Goal: Information Seeking & Learning: Find specific fact

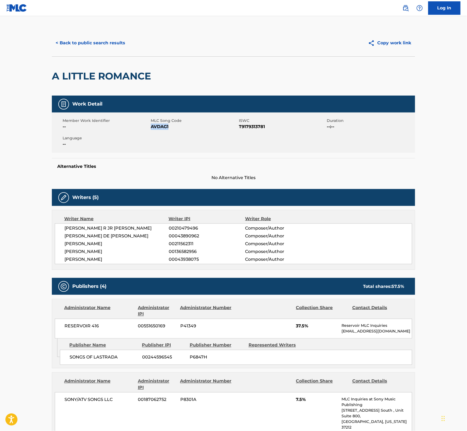
click at [101, 42] on button "< Back to public search results" at bounding box center [90, 42] width 77 height 13
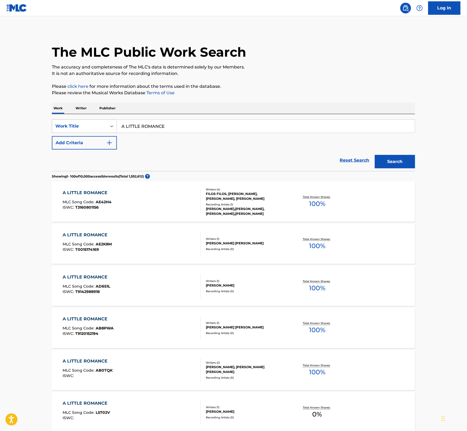
drag, startPoint x: 169, startPoint y: 126, endPoint x: 80, endPoint y: 122, distance: 88.7
click at [80, 122] on div "SearchWithCriteriaac424e87-e590-41fb-8d87-98c539105902 Work Title A LITTLE ROMA…" at bounding box center [233, 126] width 363 height 13
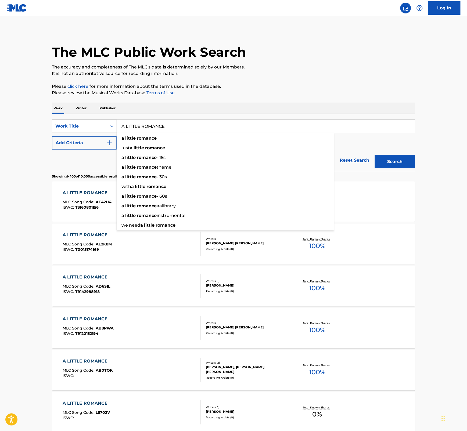
paste input "NIGHT TO REMEMBER"
type input "A NIGHT TO REMEMBER"
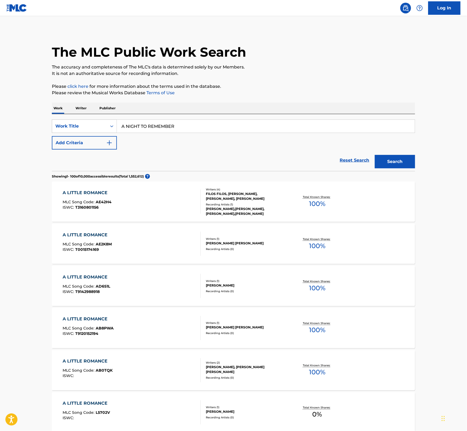
click at [393, 162] on button "Search" at bounding box center [395, 161] width 40 height 13
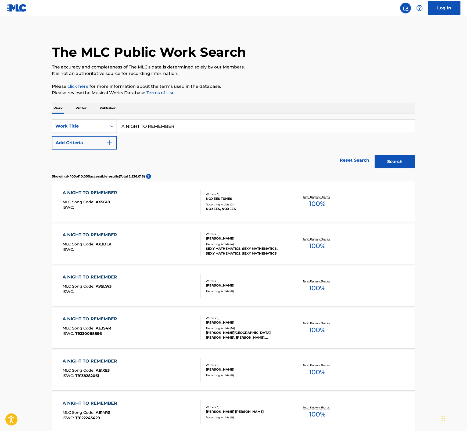
click at [250, 242] on div "Recording Artists ( 4 )" at bounding box center [246, 244] width 81 height 4
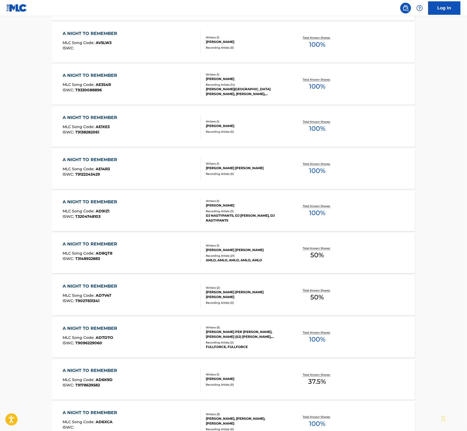
click at [206, 213] on div "DJ NASTYPANTS, DJ [PERSON_NAME], DJ NASTYPANTS" at bounding box center [246, 218] width 81 height 10
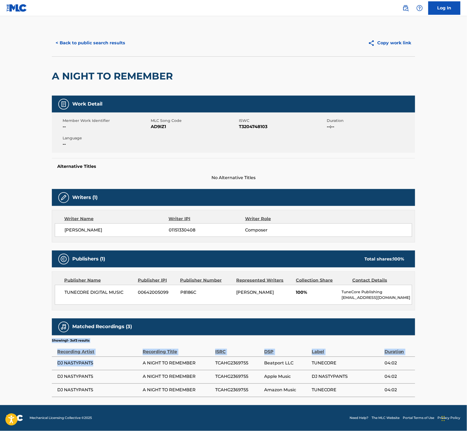
drag, startPoint x: 86, startPoint y: 363, endPoint x: 51, endPoint y: 363, distance: 34.9
click at [51, 363] on div "< Back to public search results Copy work link A NIGHT TO REMEMBER Work Detail …" at bounding box center [233, 214] width 376 height 368
drag, startPoint x: 51, startPoint y: 363, endPoint x: 76, endPoint y: 363, distance: 25.0
click at [76, 363] on span "DJ NASTYPANTS" at bounding box center [98, 363] width 83 height 6
drag, startPoint x: 94, startPoint y: 364, endPoint x: 58, endPoint y: 366, distance: 36.6
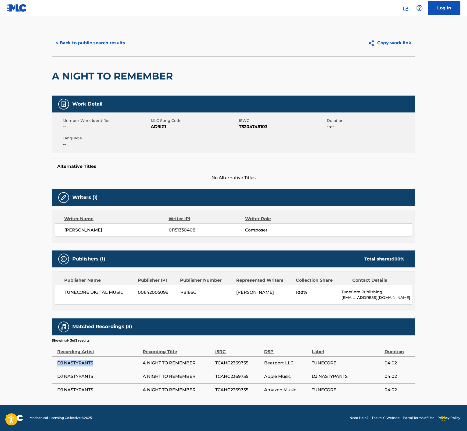
click at [58, 366] on span "DJ NASTYPANTS" at bounding box center [98, 363] width 83 height 6
copy span "DJ NASTYPANTS"
drag, startPoint x: 387, startPoint y: 71, endPoint x: 392, endPoint y: 67, distance: 5.8
click at [388, 70] on div "A NIGHT TO REMEMBER" at bounding box center [233, 75] width 363 height 39
click at [112, 44] on button "< Back to public search results" at bounding box center [90, 42] width 77 height 13
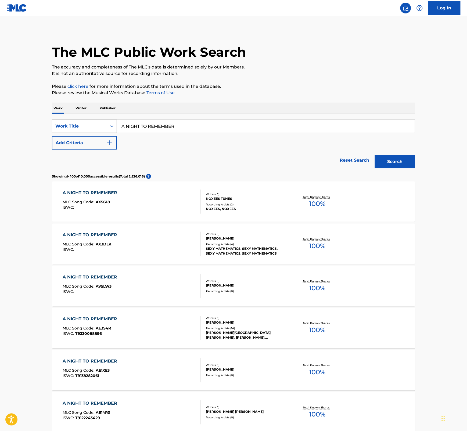
drag, startPoint x: 185, startPoint y: 123, endPoint x: 103, endPoint y: 120, distance: 82.2
click at [103, 120] on div "SearchWithCriteriaac424e87-e590-41fb-8d87-98c539105902 Work Title A NIGHT TO RE…" at bounding box center [233, 126] width 363 height 13
paste input "T9268374523"
type input "T9268374523"
click at [102, 125] on div "Work Title" at bounding box center [79, 126] width 48 height 6
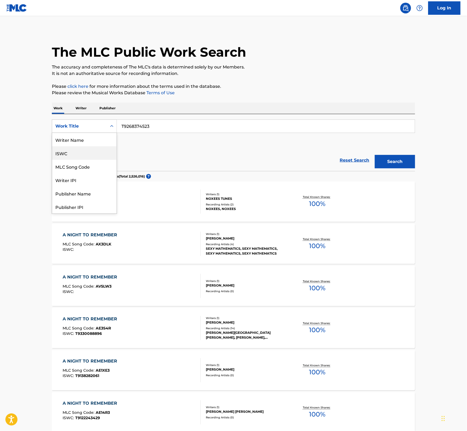
click at [88, 152] on div "ISWC" at bounding box center [84, 152] width 64 height 13
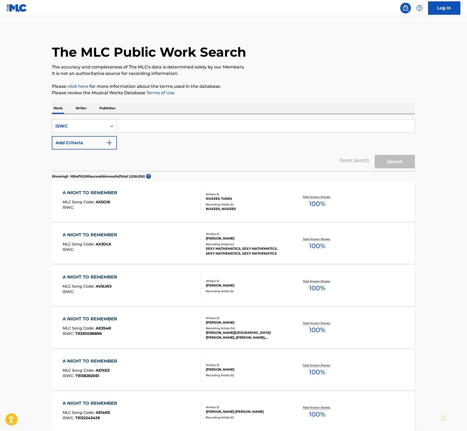
click at [164, 126] on input "Search Form" at bounding box center [266, 126] width 298 height 13
paste input "T9268374523"
type input "T9268374523"
click at [389, 160] on button "Search" at bounding box center [395, 161] width 40 height 13
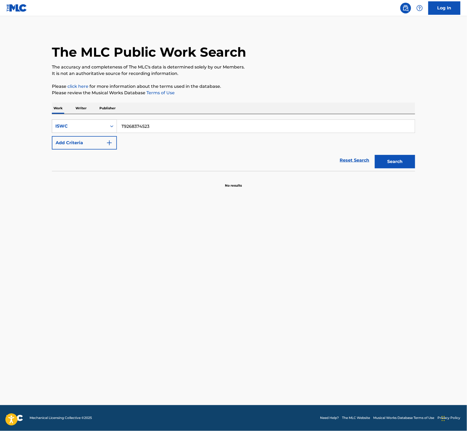
click at [66, 125] on div "ISWC" at bounding box center [79, 126] width 48 height 6
click at [77, 143] on div "Work Title" at bounding box center [84, 139] width 64 height 13
click at [158, 121] on input "Search Form" at bounding box center [266, 126] width 298 height 13
paste input "A NO NO"
type input "A NO NO"
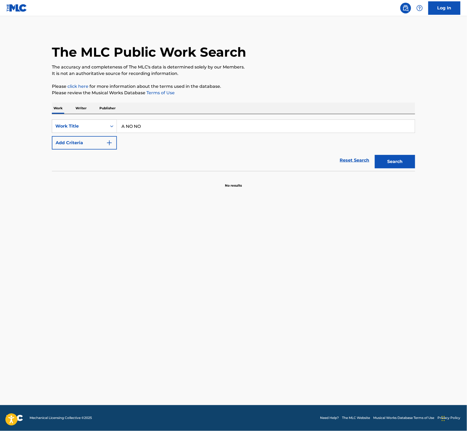
click at [403, 163] on button "Search" at bounding box center [395, 161] width 40 height 13
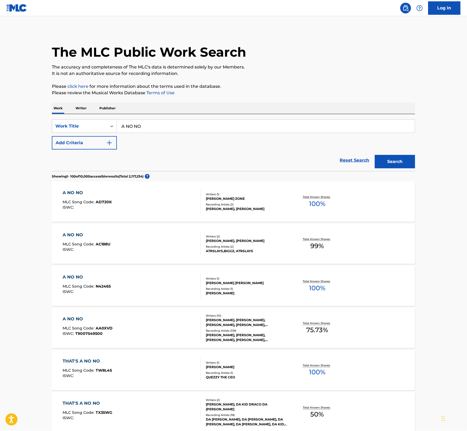
click at [254, 334] on div "[PERSON_NAME], [PERSON_NAME], [PERSON_NAME], [PERSON_NAME], [PERSON_NAME], [PER…" at bounding box center [246, 338] width 81 height 10
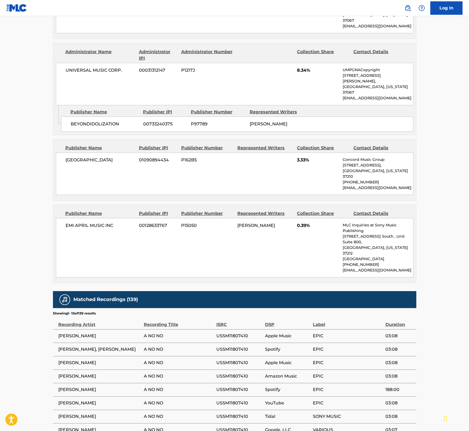
scroll to position [949, 0]
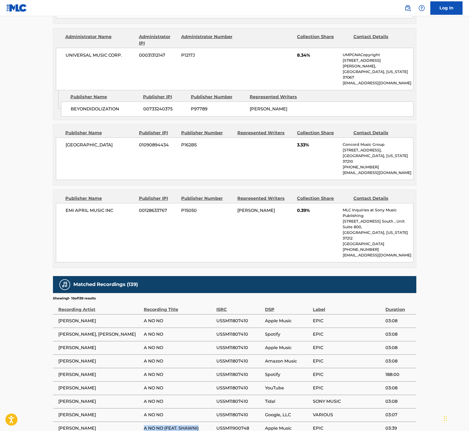
drag, startPoint x: 144, startPoint y: 357, endPoint x: 207, endPoint y: 355, distance: 63.7
click at [207, 425] on span "A NO NO (FEAT. SHAWNI)" at bounding box center [179, 428] width 70 height 6
copy span "A NO NO (FEAT. SHAWNI)"
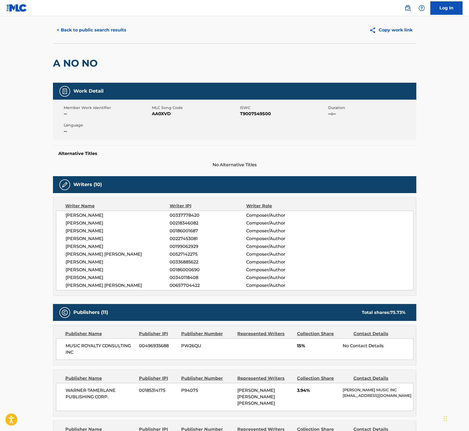
scroll to position [0, 0]
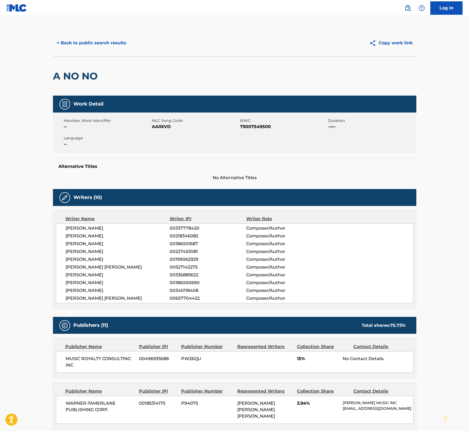
click at [252, 125] on span "T9007549500" at bounding box center [283, 127] width 87 height 6
copy span "T9007549500"
click at [78, 41] on button "< Back to public search results" at bounding box center [91, 42] width 77 height 13
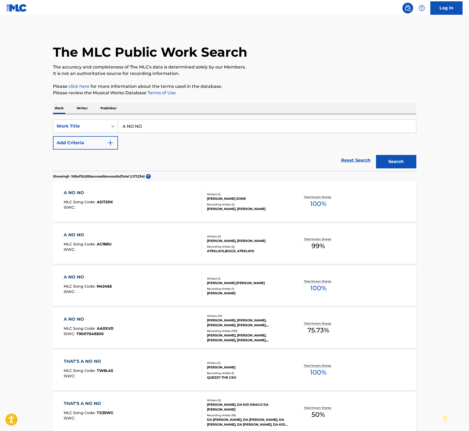
click at [93, 325] on div "A NO NO MLC Song Code : AA0XVD ISWC : T9007549500" at bounding box center [89, 328] width 50 height 24
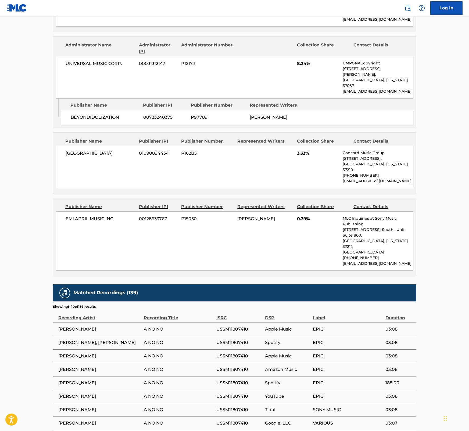
scroll to position [941, 0]
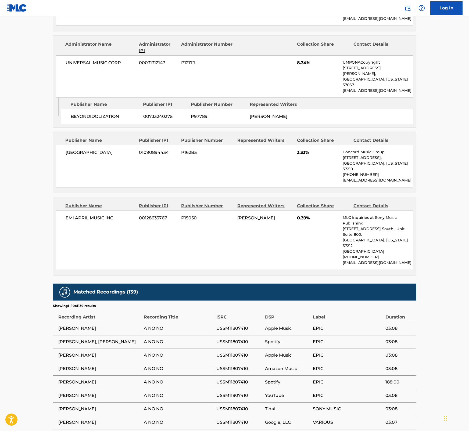
drag, startPoint x: 201, startPoint y: 365, endPoint x: 143, endPoint y: 366, distance: 58.0
click at [143, 429] on tr "[PERSON_NAME] A NO NO (FEAT. SHAWNI) USSM11900748 Apple Music EPIC 03:39" at bounding box center [234, 435] width 363 height 13
copy tr "A NO NO (FEAT. SHAWNI)"
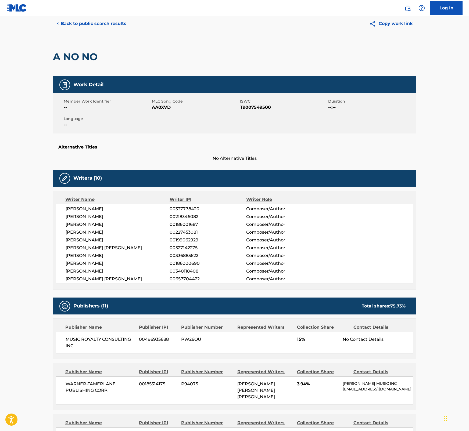
scroll to position [0, 0]
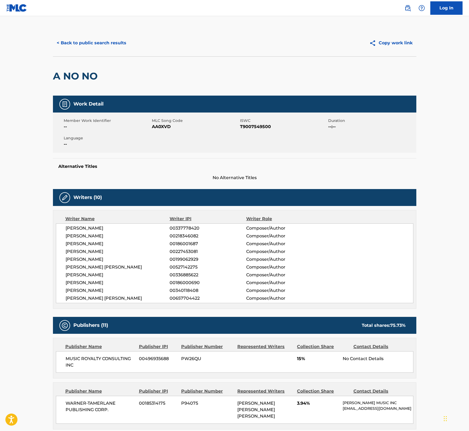
click at [79, 42] on button "< Back to public search results" at bounding box center [91, 42] width 77 height 13
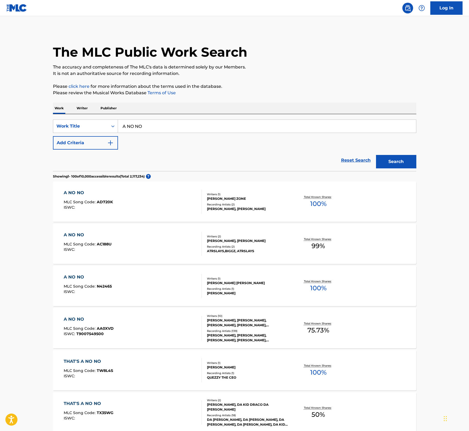
click at [102, 330] on span "AA0XVD" at bounding box center [105, 328] width 17 height 5
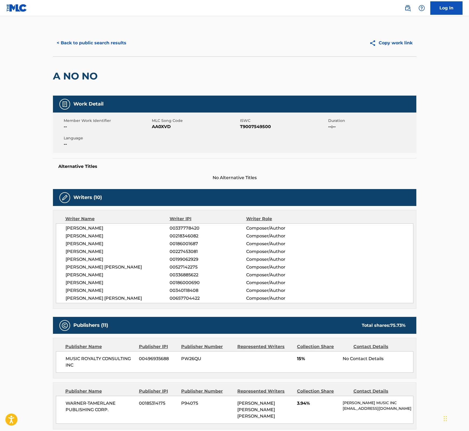
click at [164, 126] on span "AA0XVD" at bounding box center [195, 127] width 87 height 6
copy span "AA0XVD"
click at [112, 41] on button "< Back to public search results" at bounding box center [91, 42] width 77 height 13
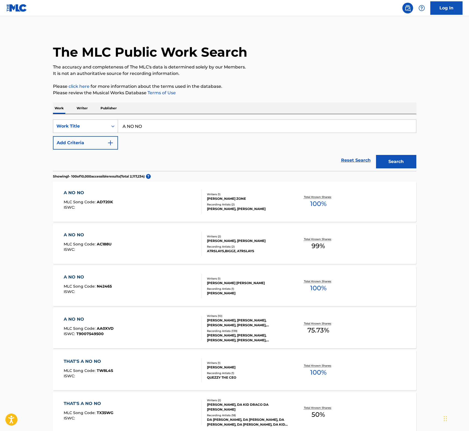
click at [109, 127] on div "Search Form" at bounding box center [113, 126] width 10 height 10
click at [91, 140] on div "Writer Name" at bounding box center [85, 139] width 64 height 13
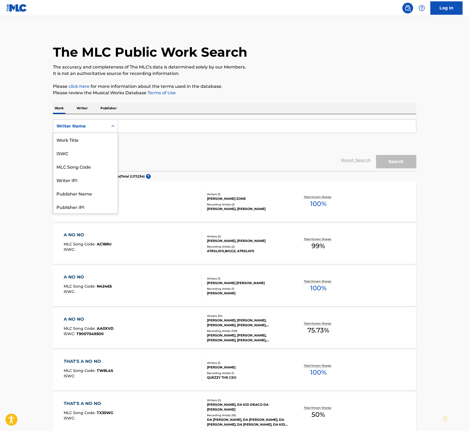
click at [111, 126] on icon "Search Form" at bounding box center [112, 126] width 5 height 5
click at [89, 155] on div "ISWC" at bounding box center [85, 152] width 64 height 13
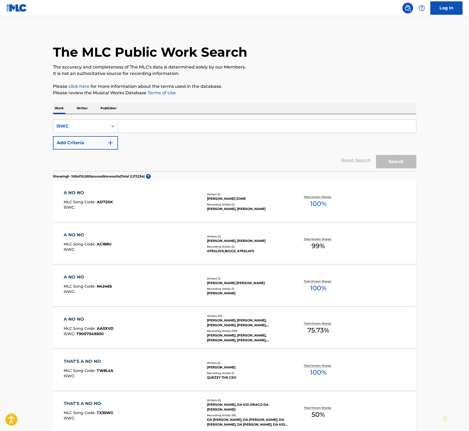
click at [135, 126] on input "Search Form" at bounding box center [267, 126] width 298 height 13
paste input "T0708829360"
type input "T0708829360"
click at [401, 158] on button "Search" at bounding box center [396, 161] width 40 height 13
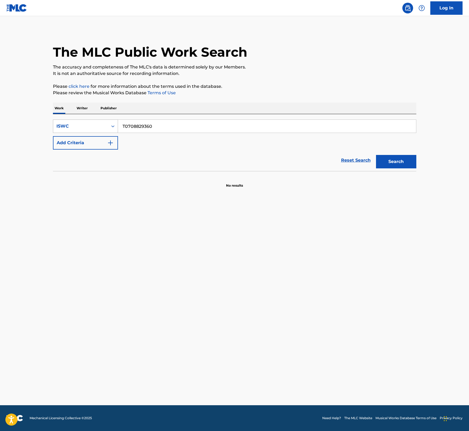
click at [109, 125] on div "Search Form" at bounding box center [113, 126] width 10 height 10
click at [85, 142] on div "Work Title" at bounding box center [85, 139] width 64 height 13
click at [127, 122] on input "Search Form" at bounding box center [267, 126] width 298 height 13
paste input "A.W.O.L."
type input "A.W.O.L."
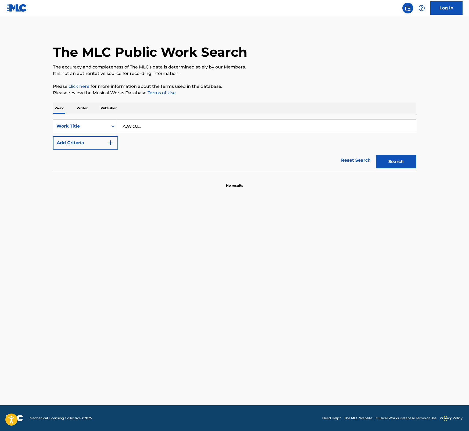
click at [390, 164] on button "Search" at bounding box center [396, 161] width 40 height 13
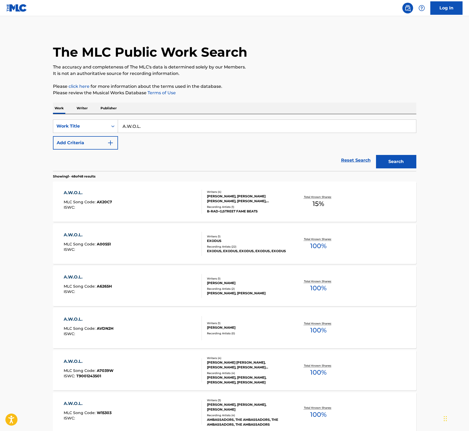
click at [116, 205] on div "A.W.O.L. MLC Song Code : AX20C7 ISWC :" at bounding box center [133, 202] width 138 height 24
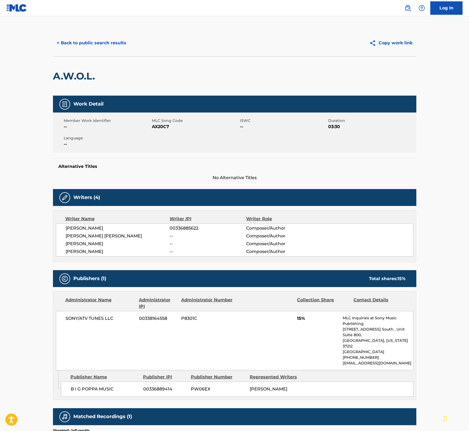
click at [257, 176] on span "No Alternative Titles" at bounding box center [234, 178] width 363 height 6
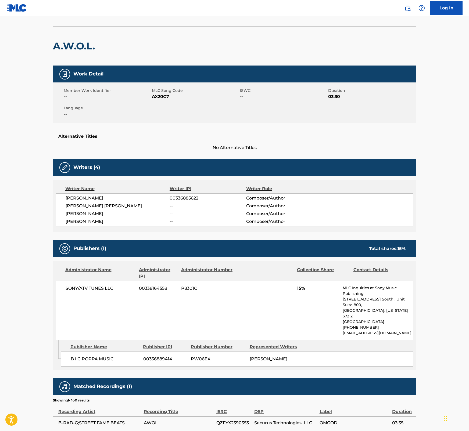
scroll to position [26, 0]
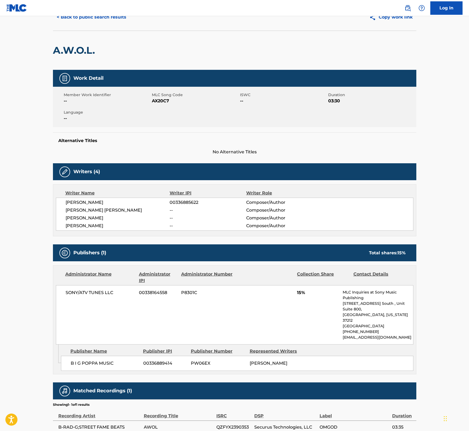
click at [161, 101] on span "AX20C7" at bounding box center [195, 101] width 87 height 6
copy span "AX20C7"
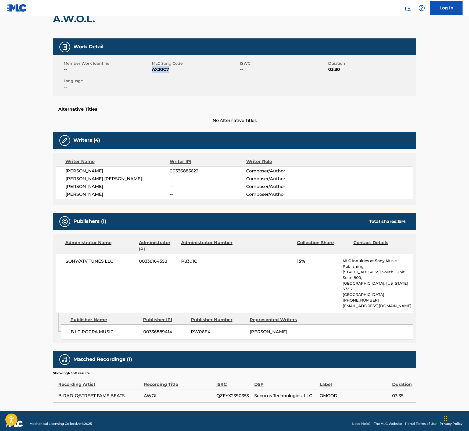
scroll to position [0, 0]
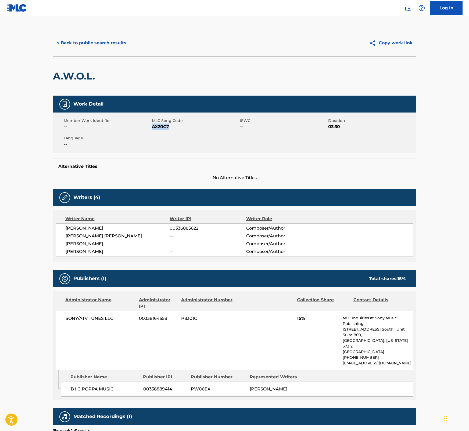
click at [96, 44] on button "< Back to public search results" at bounding box center [91, 42] width 77 height 13
drag, startPoint x: 443, startPoint y: 65, endPoint x: 462, endPoint y: 64, distance: 19.4
click at [443, 65] on main "< Back to public search results Copy work link A.W.O.L. Work Detail Member Work…" at bounding box center [234, 242] width 469 height 452
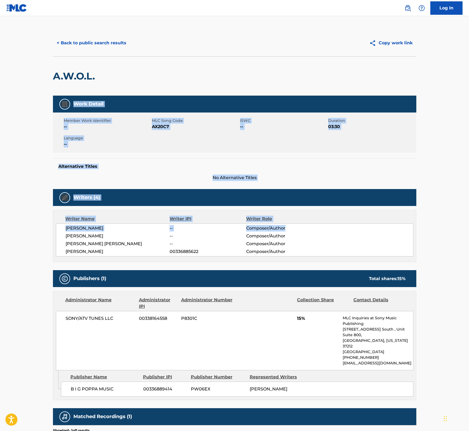
drag, startPoint x: 468, startPoint y: 58, endPoint x: 459, endPoint y: 219, distance: 161.9
click at [459, 222] on main "< Back to public search results Copy work link A.W.O.L. Work Detail Member Work…" at bounding box center [234, 242] width 469 height 452
copy div "Work Detail Member Work Identifier -- MLC Song Code AX20C7 ISWC -- Duration 03:…"
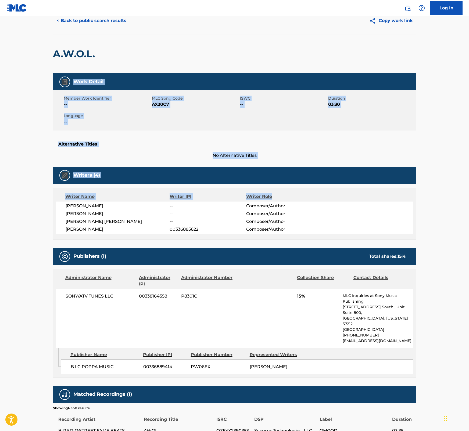
scroll to position [57, 0]
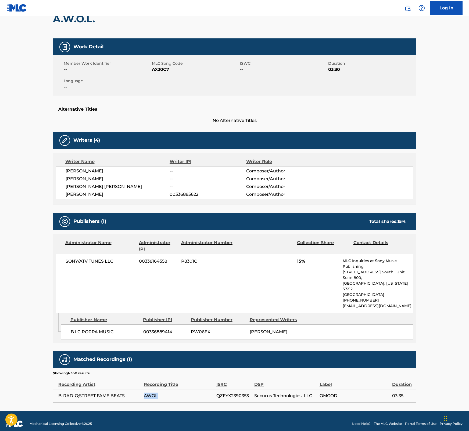
drag, startPoint x: 166, startPoint y: 388, endPoint x: 144, endPoint y: 390, distance: 22.4
click at [144, 393] on span "AWOL" at bounding box center [179, 396] width 70 height 6
copy span "AWOL"
click at [457, 194] on main "< Back to public search results Copy work link A.W.O.L. Work Detail Member Work…" at bounding box center [234, 185] width 469 height 452
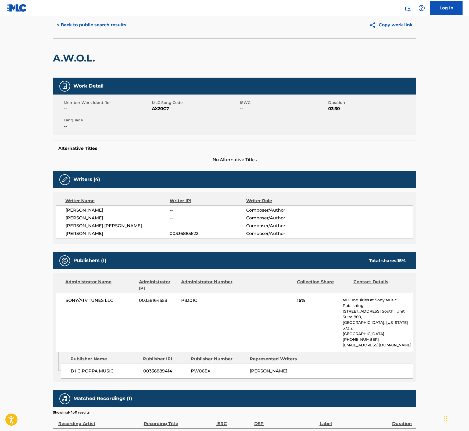
scroll to position [0, 0]
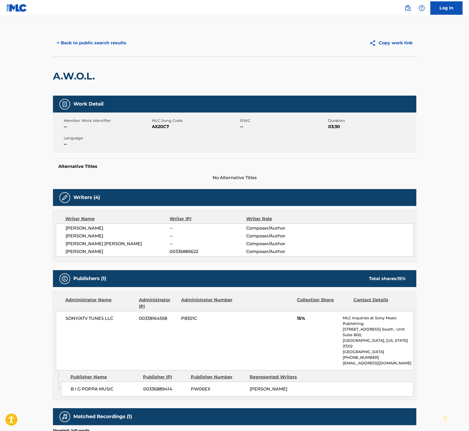
click at [92, 38] on button "< Back to public search results" at bounding box center [91, 42] width 77 height 13
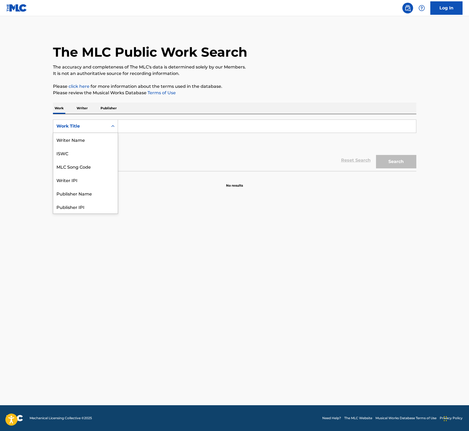
click at [110, 127] on icon "Search Form" at bounding box center [112, 126] width 5 height 5
click at [91, 152] on div "ISWC" at bounding box center [85, 152] width 64 height 13
click at [143, 125] on input "Search Form" at bounding box center [267, 126] width 298 height 13
paste input "ABOUT THAT MONEY"
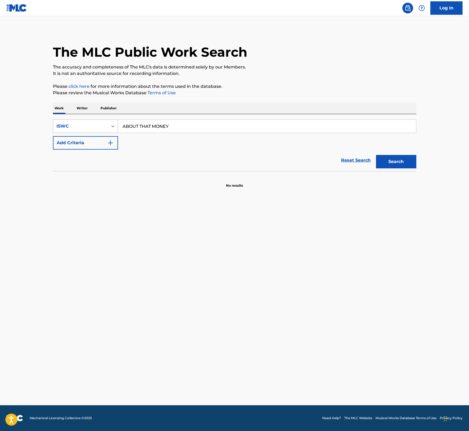
type input "ABOUT THAT MONEY"
click at [111, 126] on icon "Search Form" at bounding box center [112, 126] width 5 height 5
click at [96, 144] on div "Work Title" at bounding box center [85, 139] width 64 height 13
click at [211, 121] on input "Search Form" at bounding box center [267, 126] width 298 height 13
paste input "ABOUT THAT MONEY"
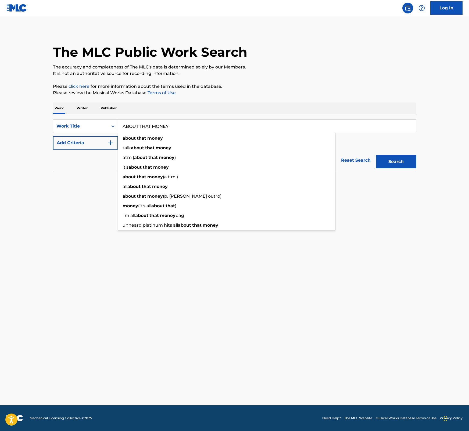
type input "ABOUT THAT MONEY"
click at [387, 161] on button "Search" at bounding box center [396, 161] width 40 height 13
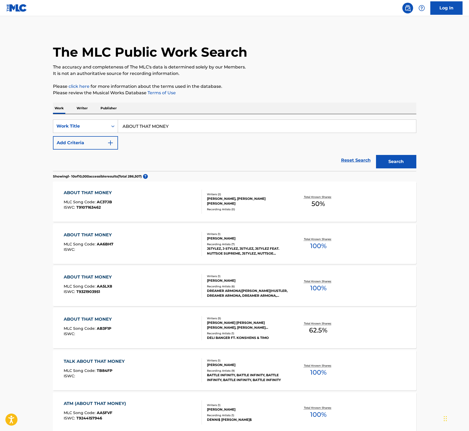
click at [224, 243] on div "Recording Artists ( 7 )" at bounding box center [247, 244] width 81 height 4
click at [289, 83] on p "Please click here for more information about the terms used in the database." at bounding box center [234, 86] width 363 height 6
click at [105, 110] on p "Publisher" at bounding box center [108, 108] width 19 height 11
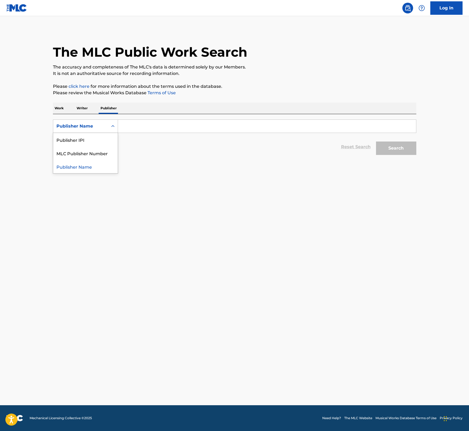
click at [111, 126] on icon "Search Form" at bounding box center [112, 126] width 5 height 5
click at [106, 139] on div "Publisher IPI" at bounding box center [85, 139] width 64 height 13
click at [136, 129] on input "Search Form" at bounding box center [267, 126] width 298 height 13
paste input "337529055"
click at [404, 152] on button "Search" at bounding box center [396, 148] width 40 height 13
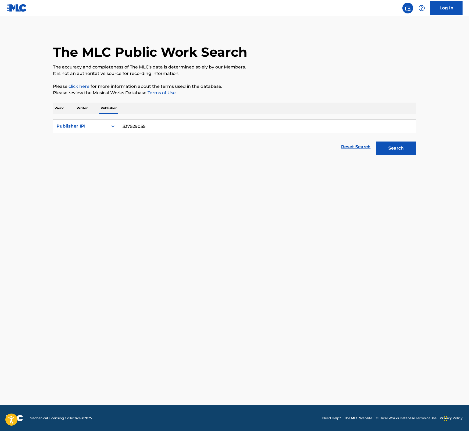
click at [122, 126] on input "337529055" at bounding box center [267, 126] width 298 height 13
type input "00337529055"
click at [376, 142] on button "Search" at bounding box center [396, 148] width 40 height 13
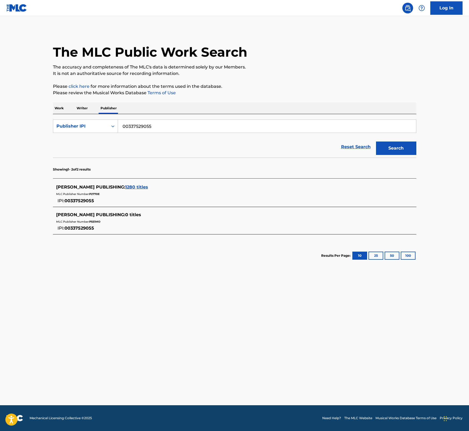
click at [137, 187] on span "1280 titles" at bounding box center [136, 186] width 23 height 5
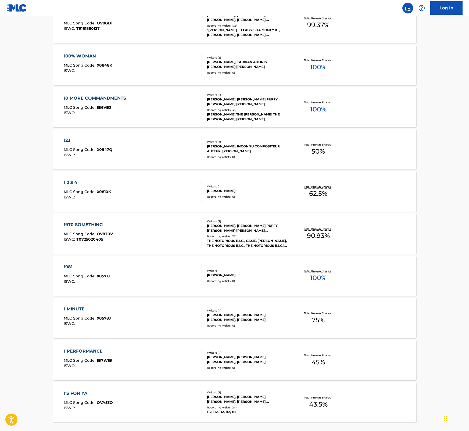
scroll to position [248, 0]
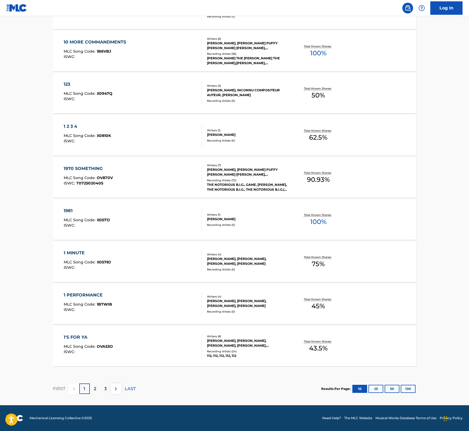
click at [404, 386] on button "100" at bounding box center [407, 389] width 15 height 8
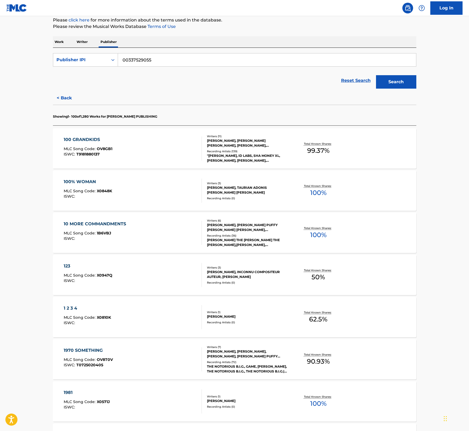
scroll to position [0, 0]
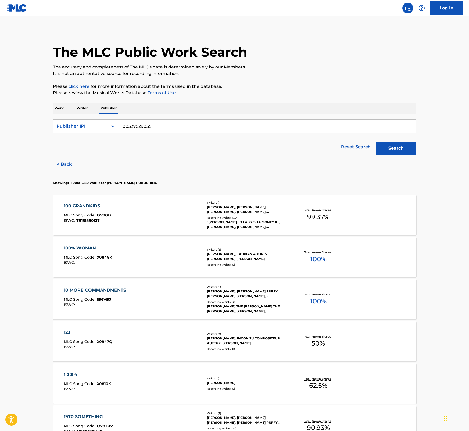
click at [125, 214] on div "100 GRANDKIDS MLC Song Code : OV8GB1 ISWC : T9181880137" at bounding box center [133, 215] width 138 height 24
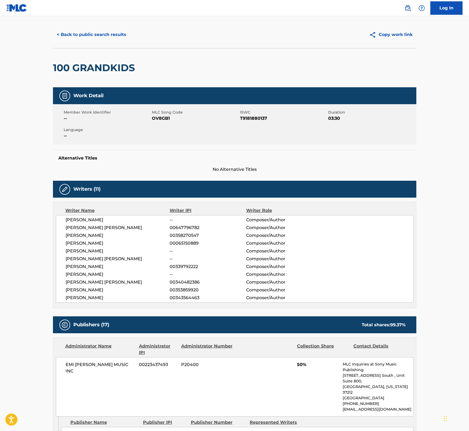
scroll to position [3, 0]
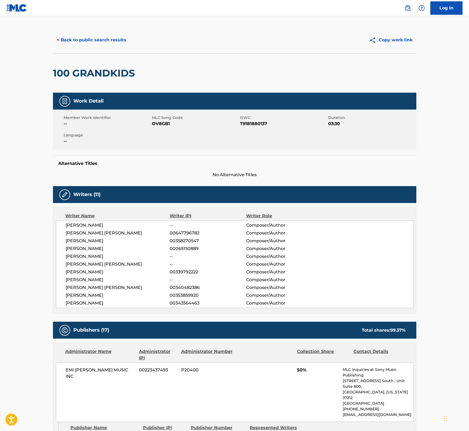
click at [64, 36] on button "< Back to public search results" at bounding box center [91, 39] width 77 height 13
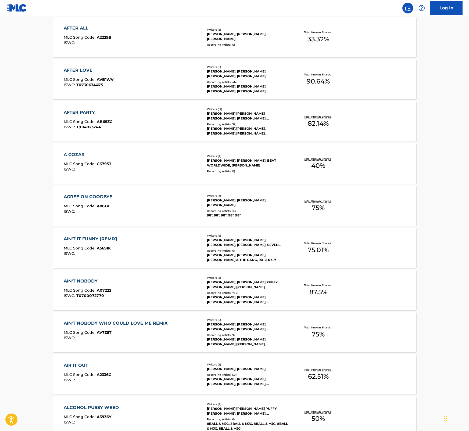
scroll to position [1401, 0]
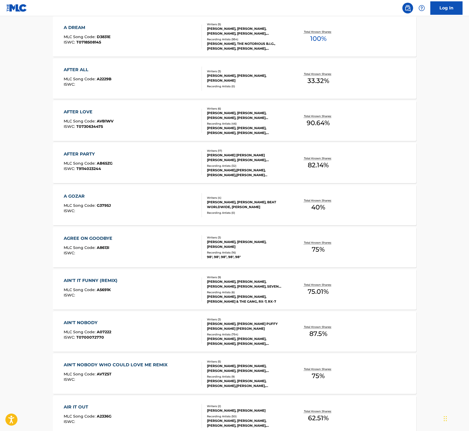
click at [77, 193] on div "A GOZAR" at bounding box center [87, 196] width 47 height 6
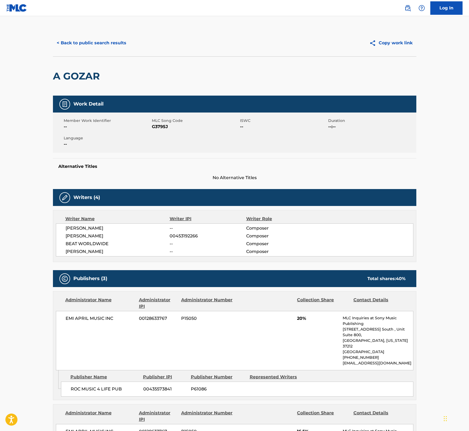
click at [157, 127] on span "G3795J" at bounding box center [195, 127] width 87 height 6
copy span "G3795J"
click at [70, 42] on button "< Back to public search results" at bounding box center [91, 42] width 77 height 13
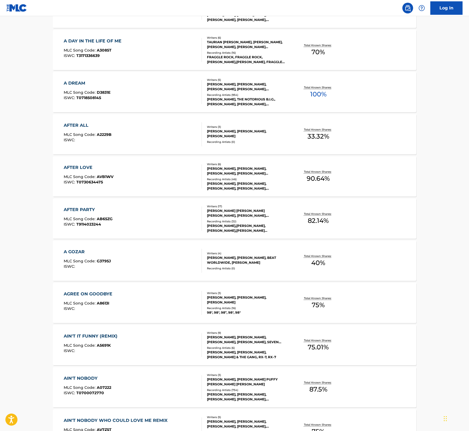
scroll to position [1314, 0]
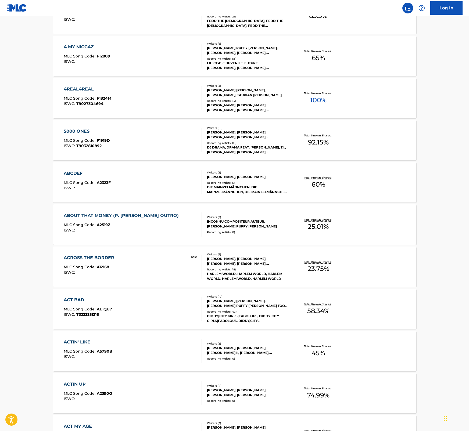
click at [131, 225] on div "MLC Song Code : A2519Z" at bounding box center [123, 225] width 118 height 5
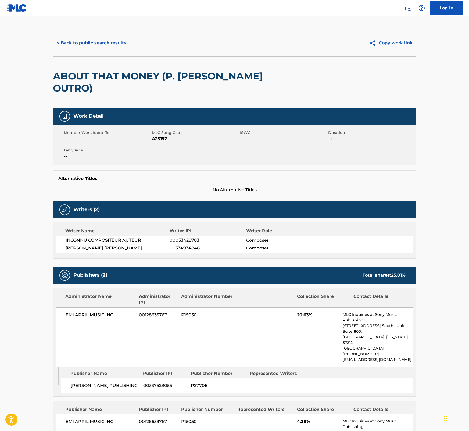
click at [453, 169] on main "< Back to public search results Copy work link ABOUT THAT MONEY (P. [PERSON_NAM…" at bounding box center [234, 272] width 469 height 513
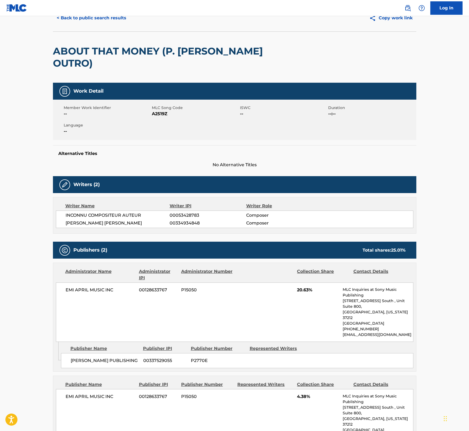
scroll to position [23, 0]
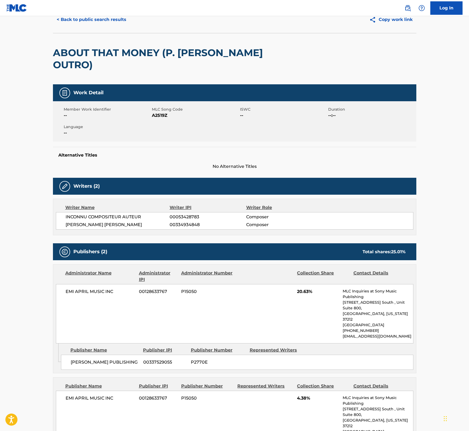
click at [160, 112] on span "A2519Z" at bounding box center [195, 115] width 87 height 6
copy span "A2519Z"
click at [86, 19] on button "< Back to public search results" at bounding box center [91, 19] width 77 height 13
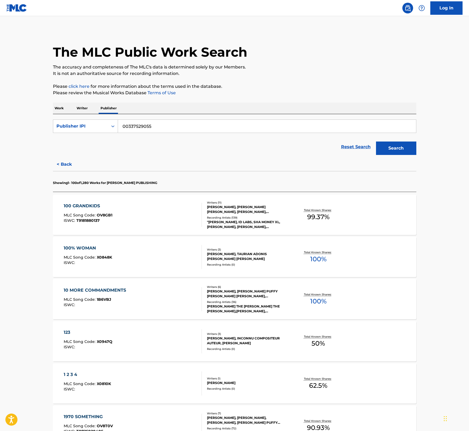
scroll to position [960, 0]
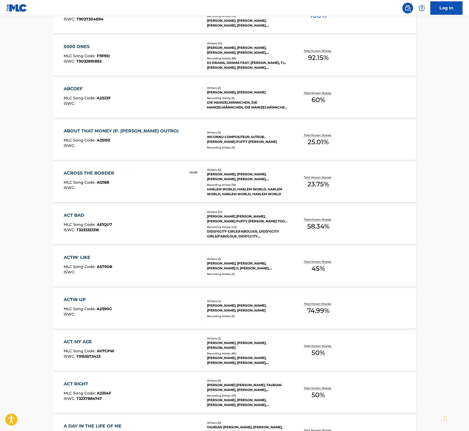
click at [230, 213] on div "Writers ( 10 )" at bounding box center [247, 212] width 81 height 4
